Goal: Connect with others: Connect with others

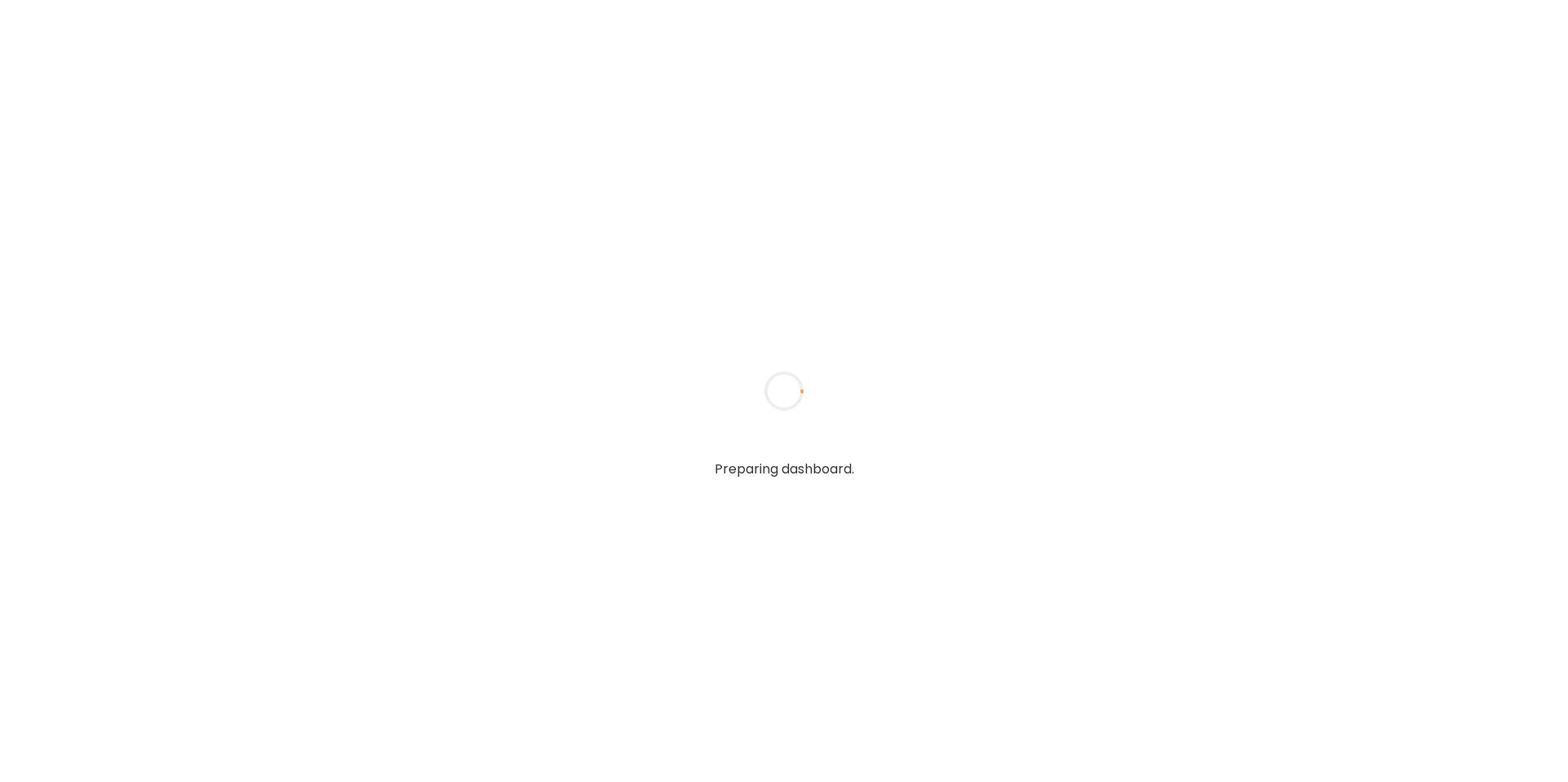
type input "**********"
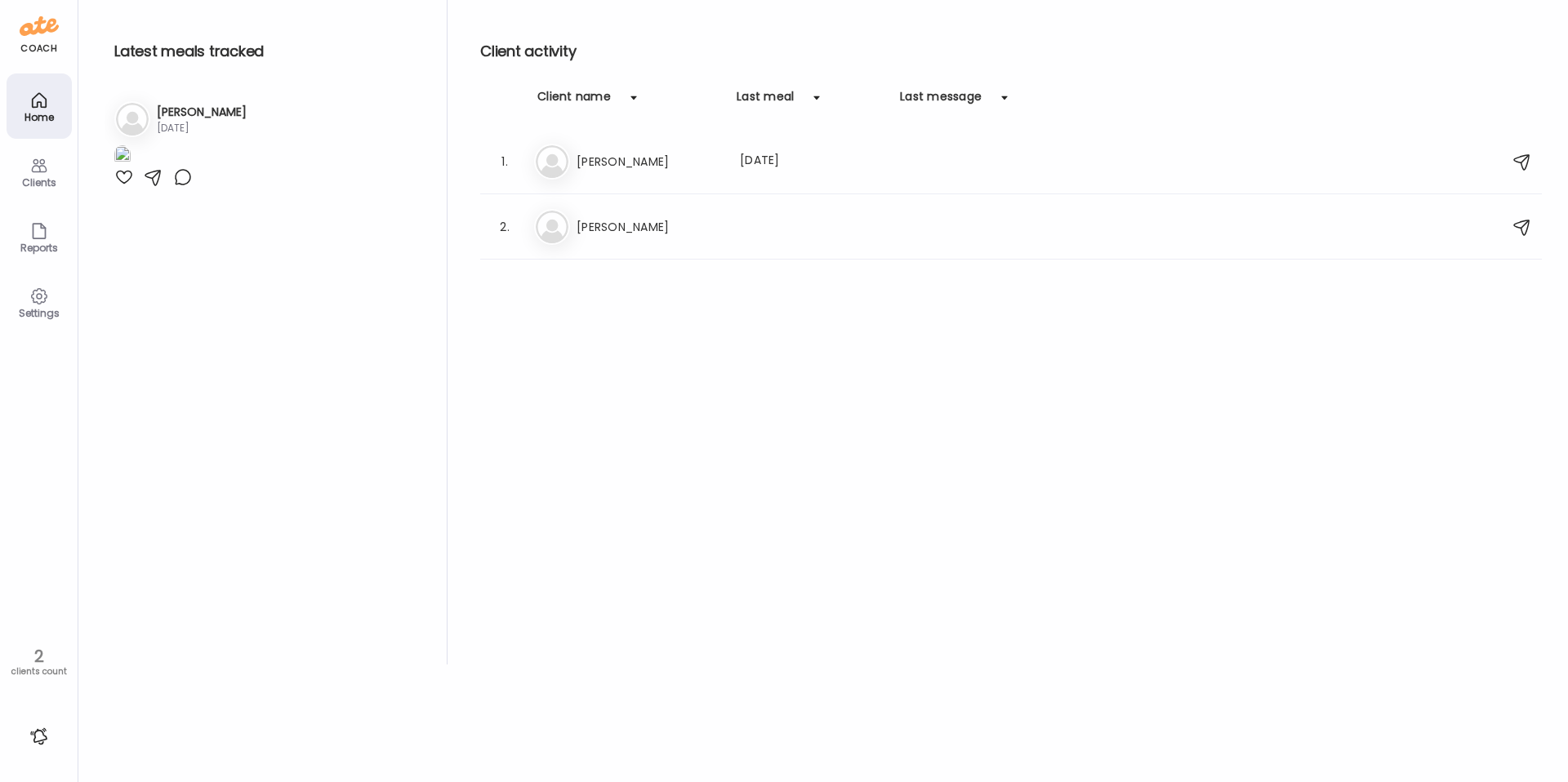
click at [44, 173] on icon at bounding box center [39, 165] width 20 height 20
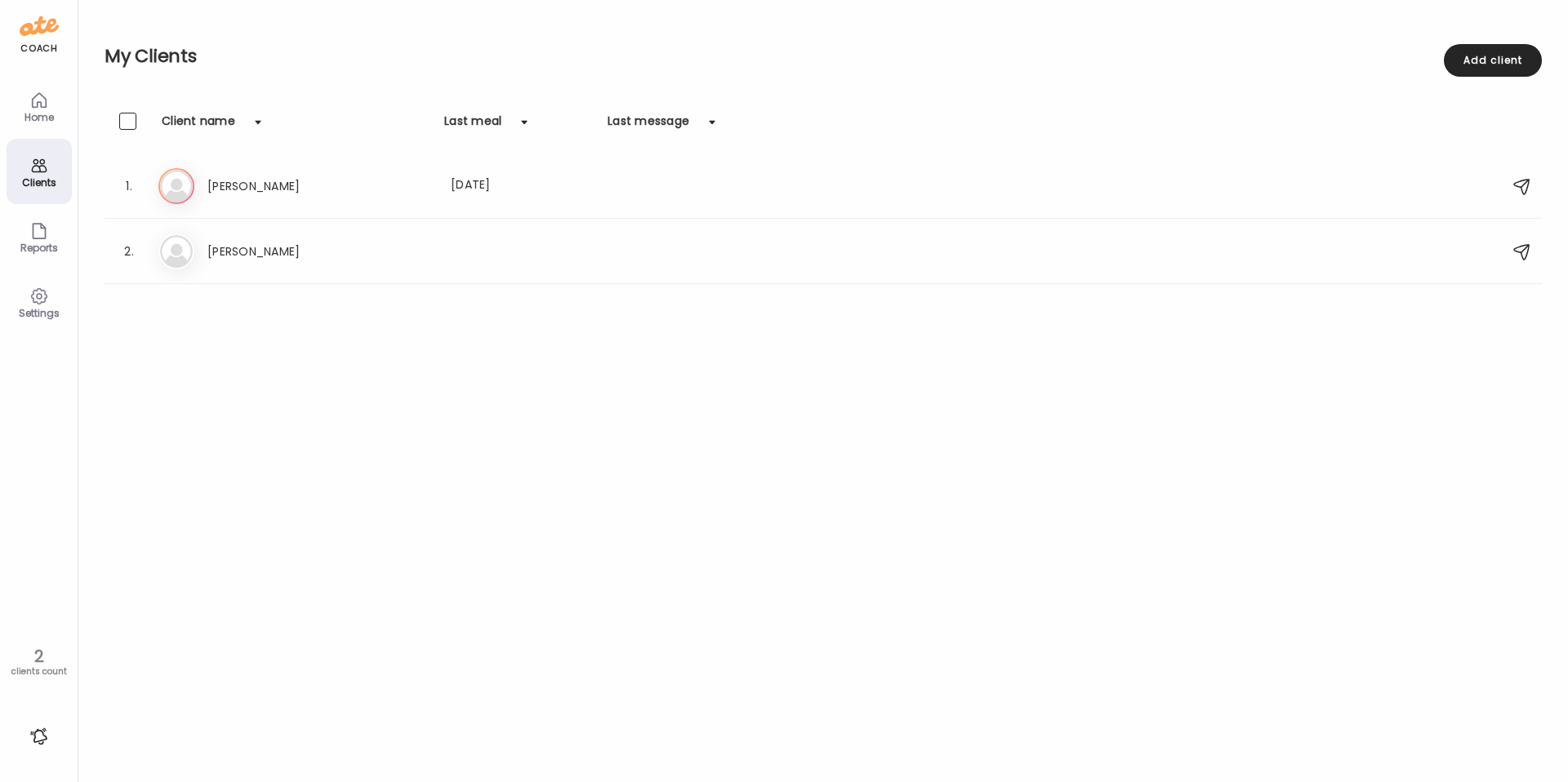
click at [1491, 54] on div "Add client" at bounding box center [1493, 60] width 98 height 33
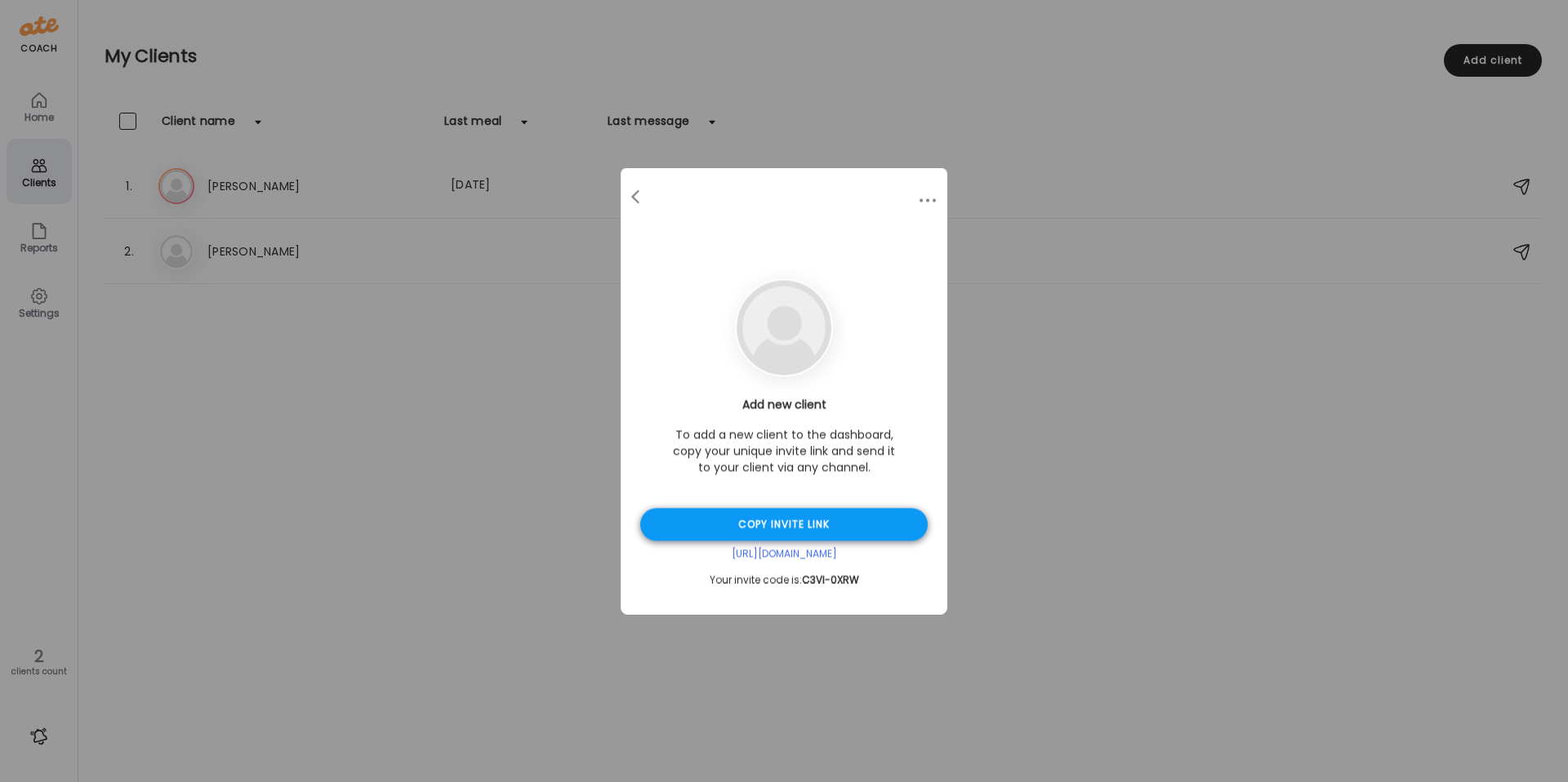
click at [859, 530] on div "Copy invite link" at bounding box center [784, 525] width 287 height 33
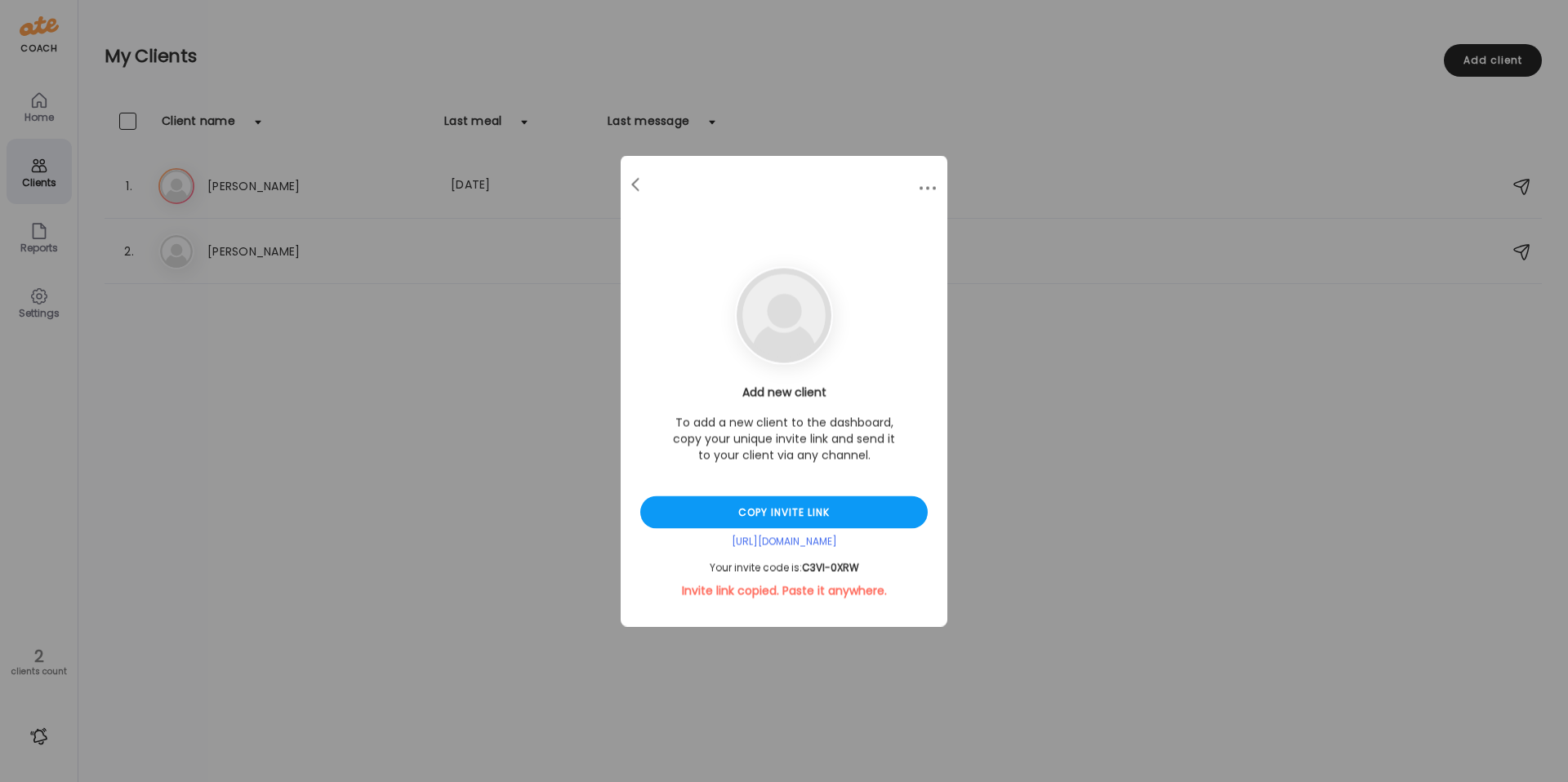
click at [786, 567] on div "Your invite code is: C3VI-0XRW" at bounding box center [784, 568] width 287 height 13
copy div "Your invite code is: C3VI-0XRW"
